Goal: Task Accomplishment & Management: Manage account settings

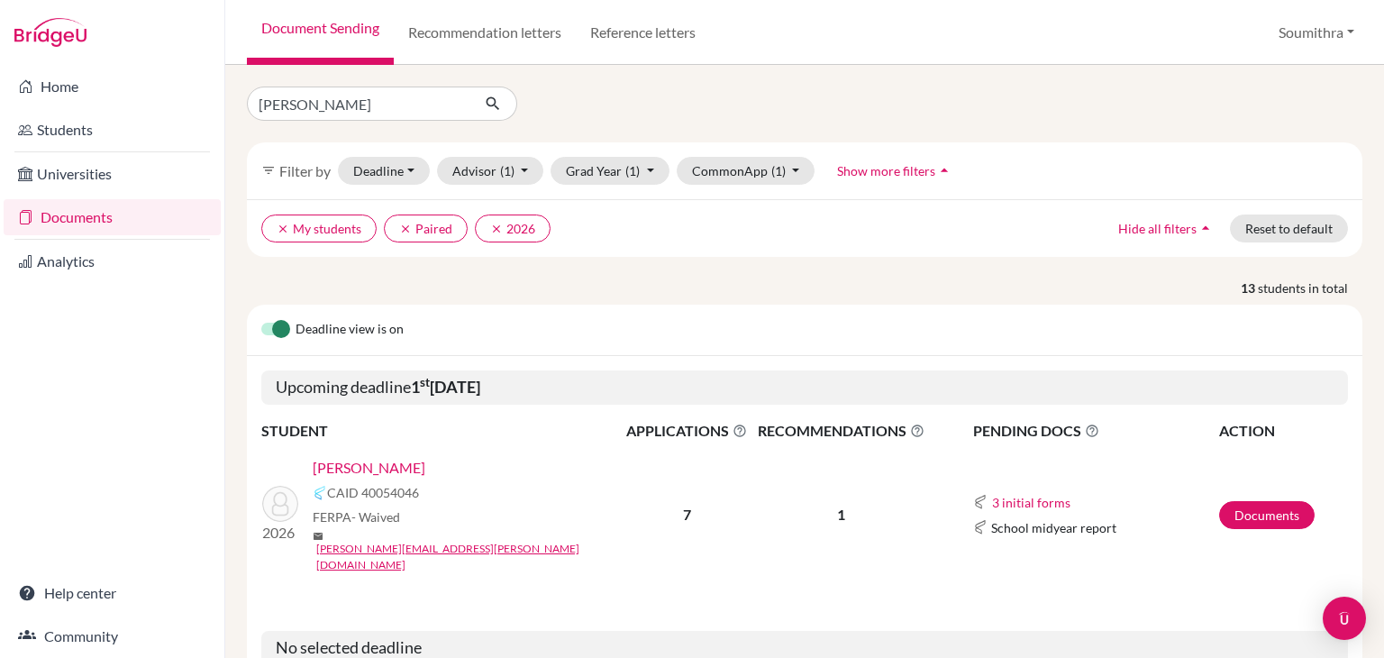
type input "daksh"
click at [486, 98] on icon "submit" at bounding box center [493, 104] width 18 height 18
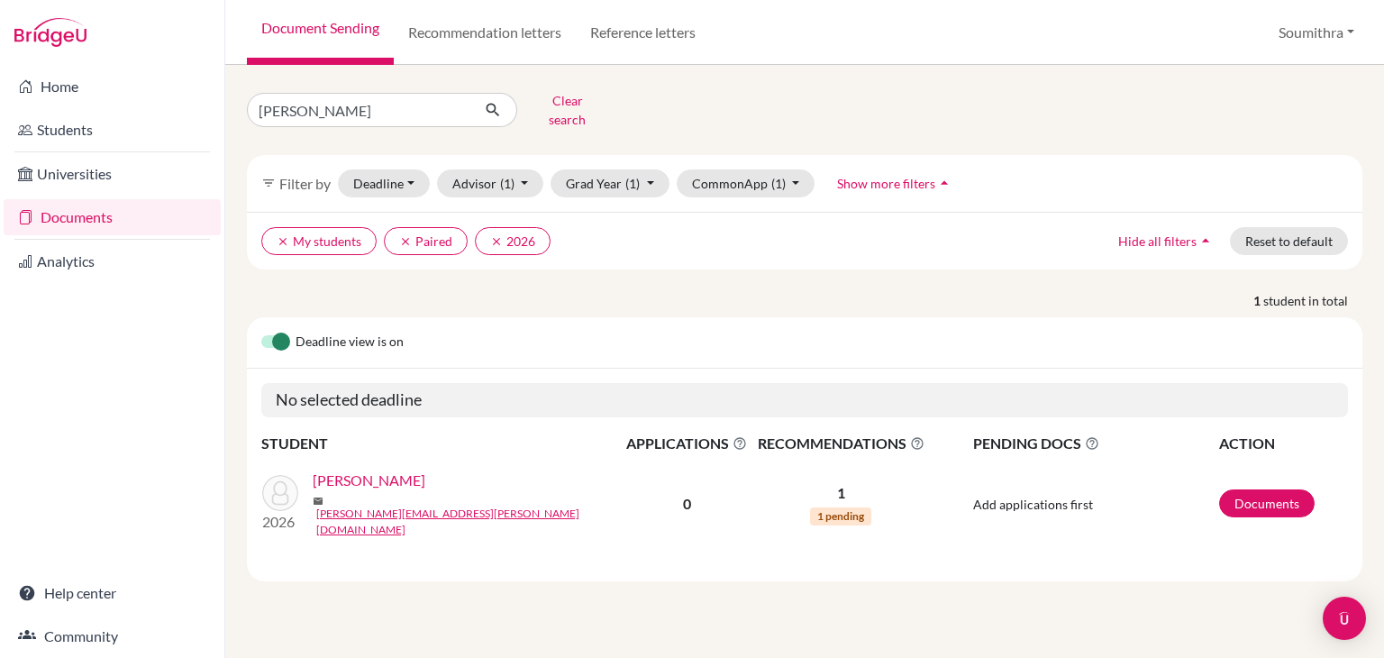
click at [387, 471] on link "Mathew, Daksh" at bounding box center [369, 480] width 113 height 22
click at [364, 227] on button "clear My students" at bounding box center [409, 241] width 115 height 28
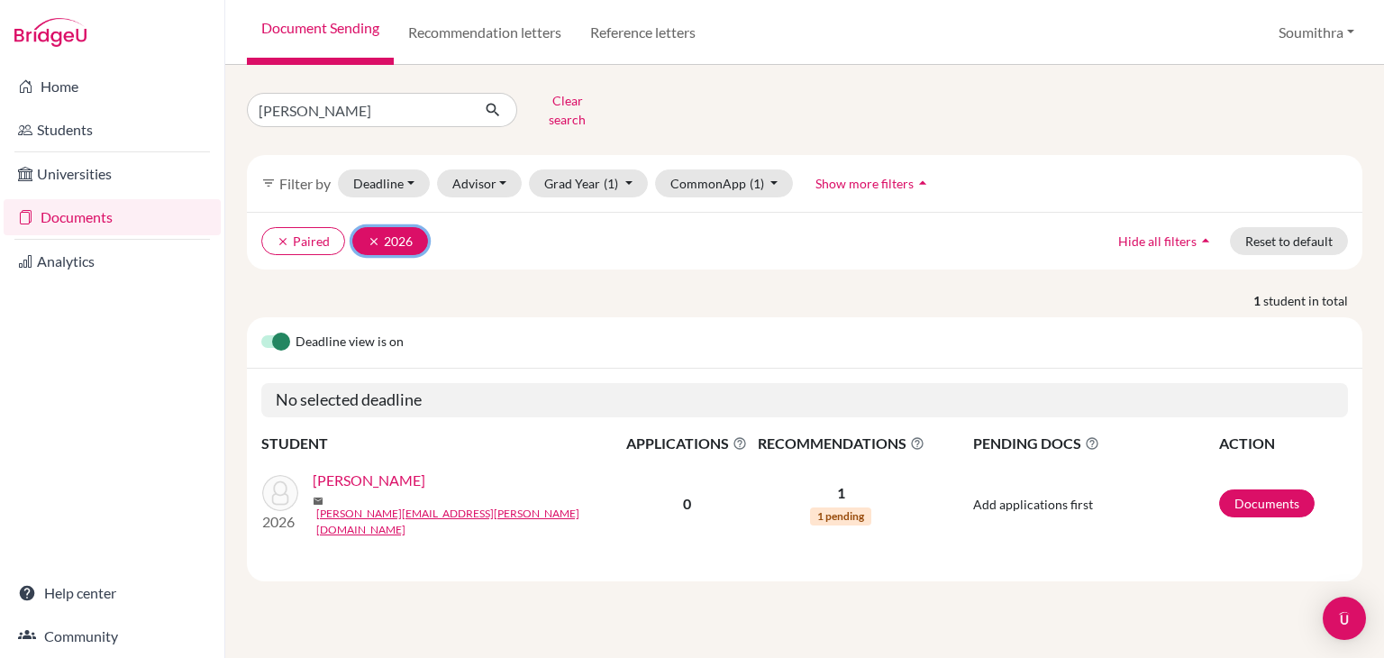
click at [381, 227] on button "clear 2026" at bounding box center [390, 241] width 76 height 28
click at [381, 480] on link "[PERSON_NAME]" at bounding box center [369, 480] width 113 height 22
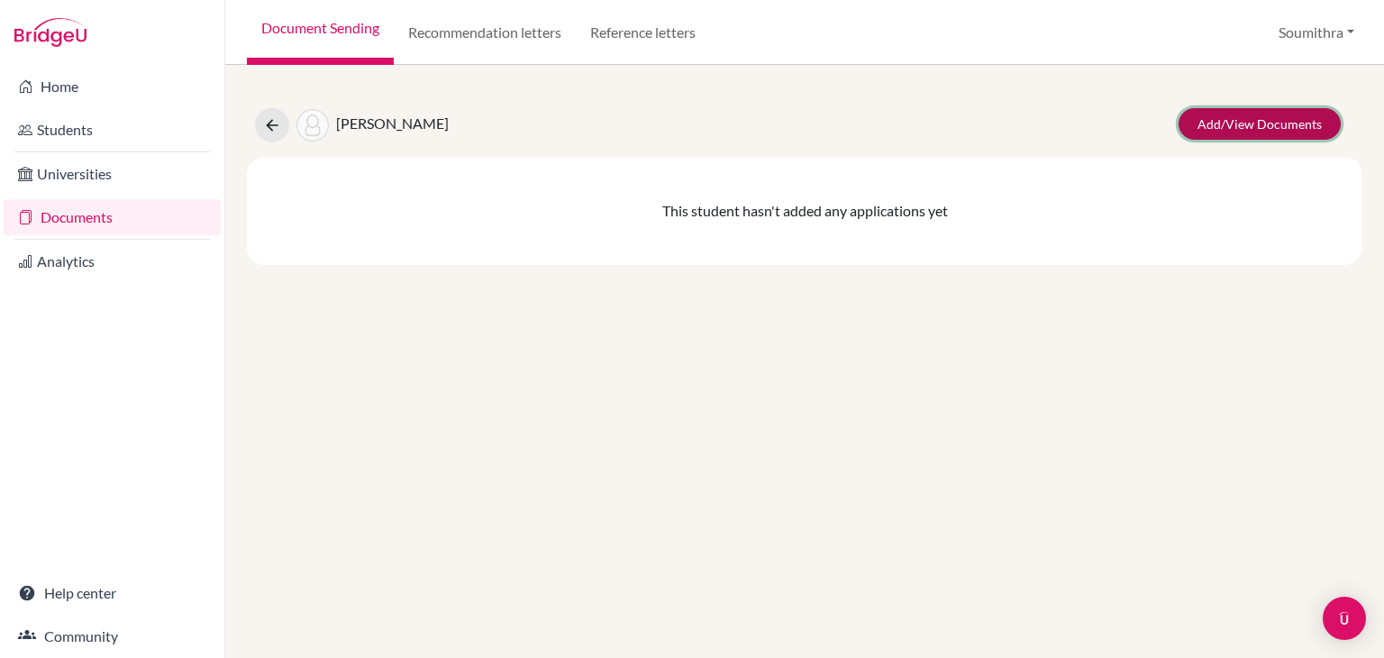
click at [1247, 126] on link "Add/View Documents" at bounding box center [1259, 124] width 162 height 32
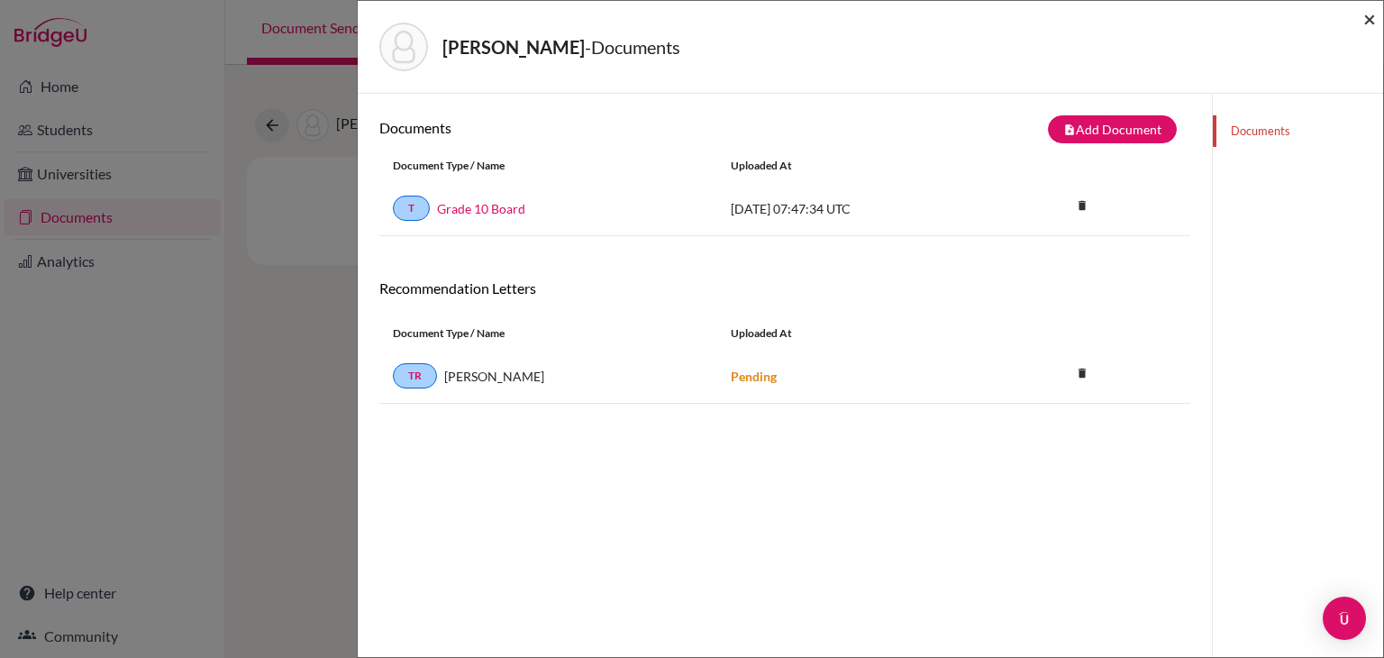
click at [1371, 23] on span "×" at bounding box center [1369, 18] width 13 height 26
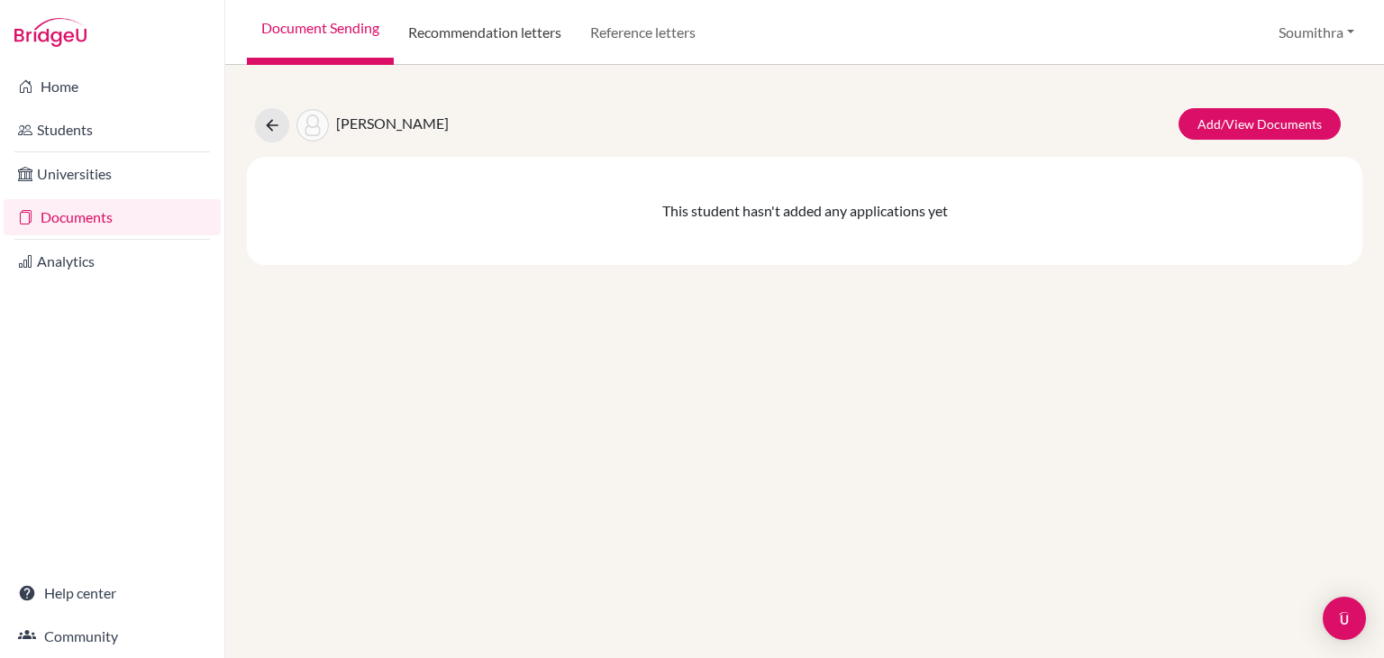
click at [496, 43] on link "Recommendation letters" at bounding box center [485, 32] width 182 height 65
